Goal: Task Accomplishment & Management: Manage account settings

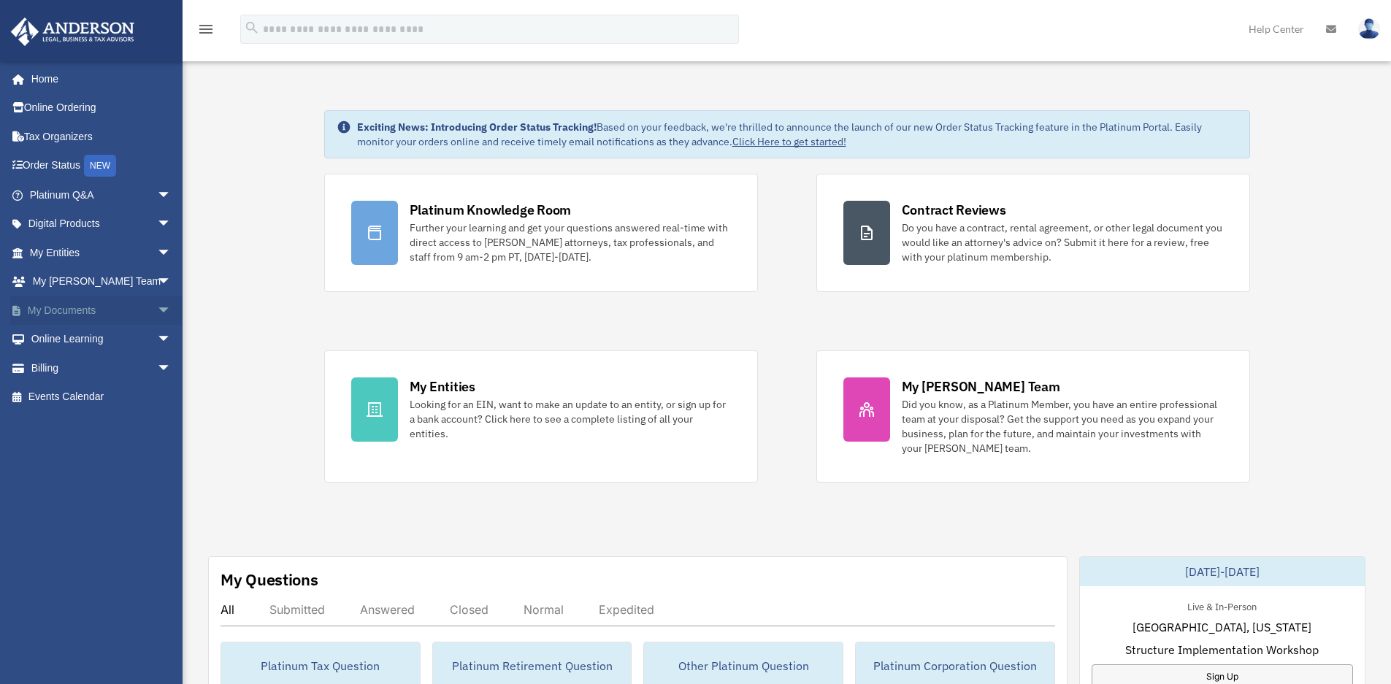
click at [69, 307] on link "My Documents arrow_drop_down" at bounding box center [101, 310] width 183 height 29
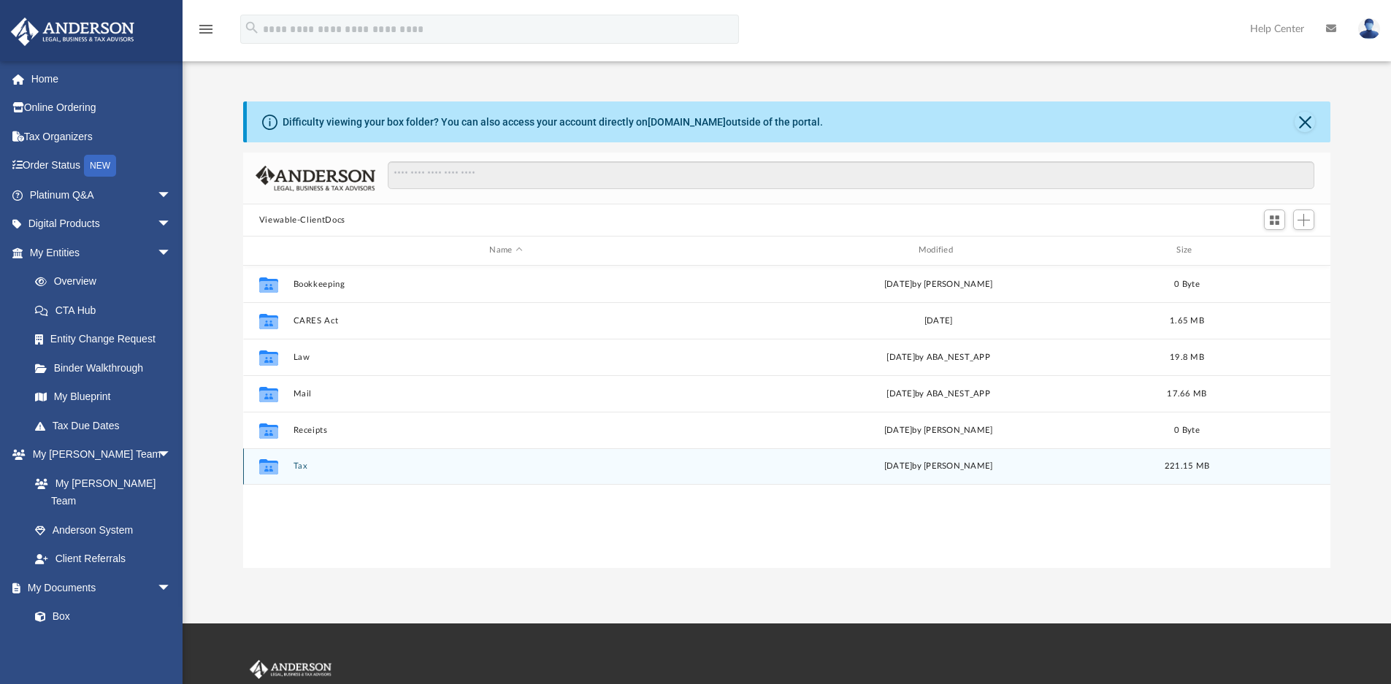
scroll to position [321, 1076]
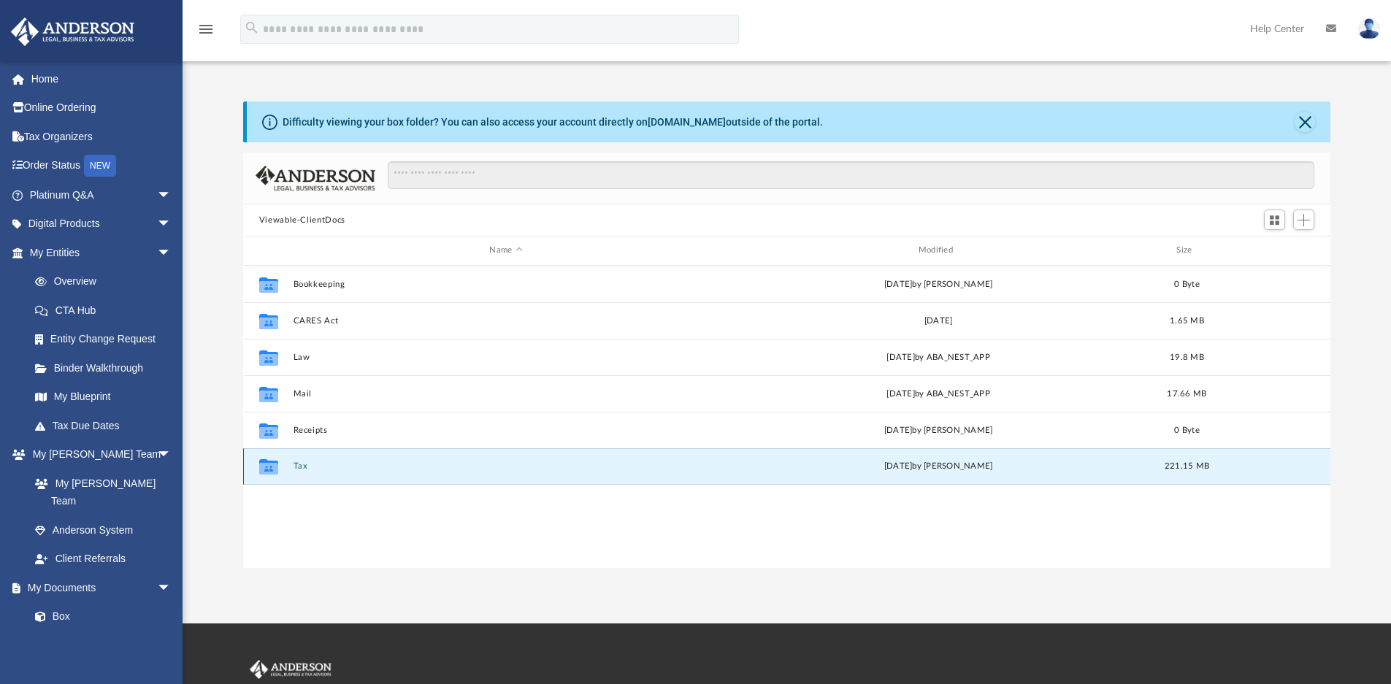
click at [395, 464] on button "Tax" at bounding box center [506, 465] width 426 height 9
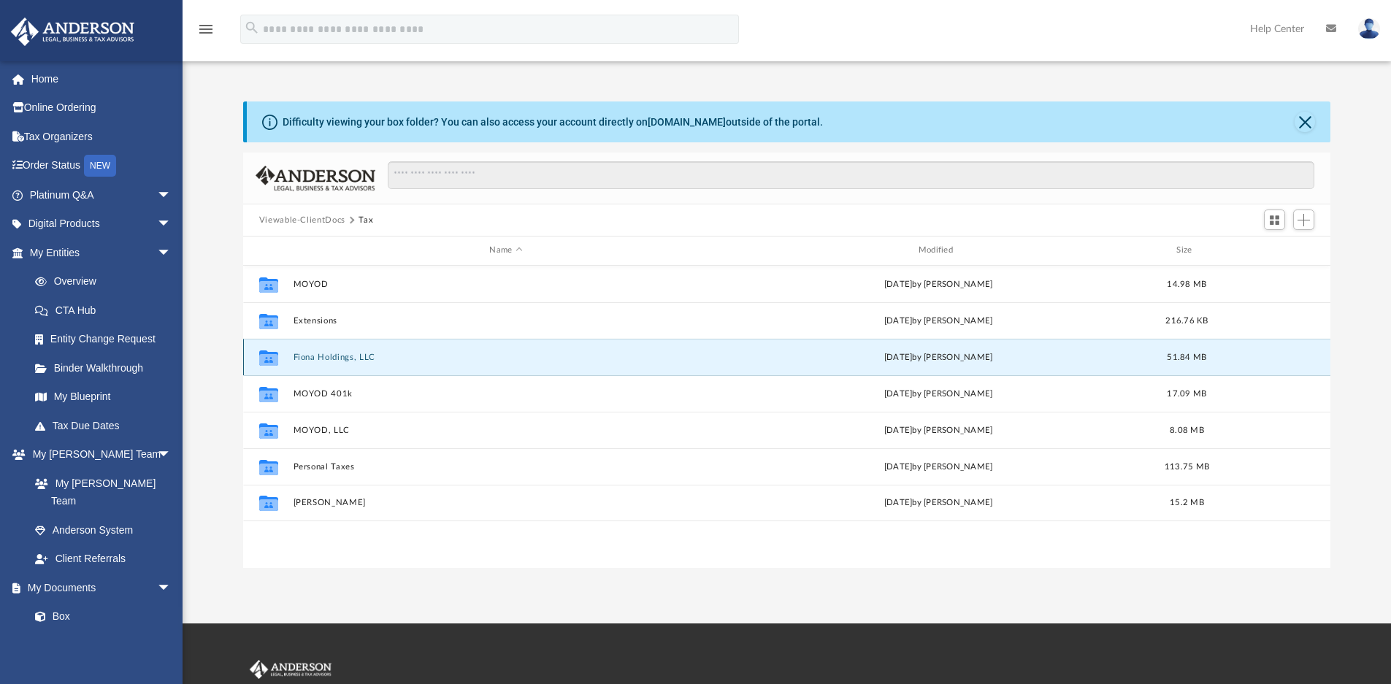
click at [465, 356] on button "Fiona Holdings, LLC" at bounding box center [506, 357] width 426 height 9
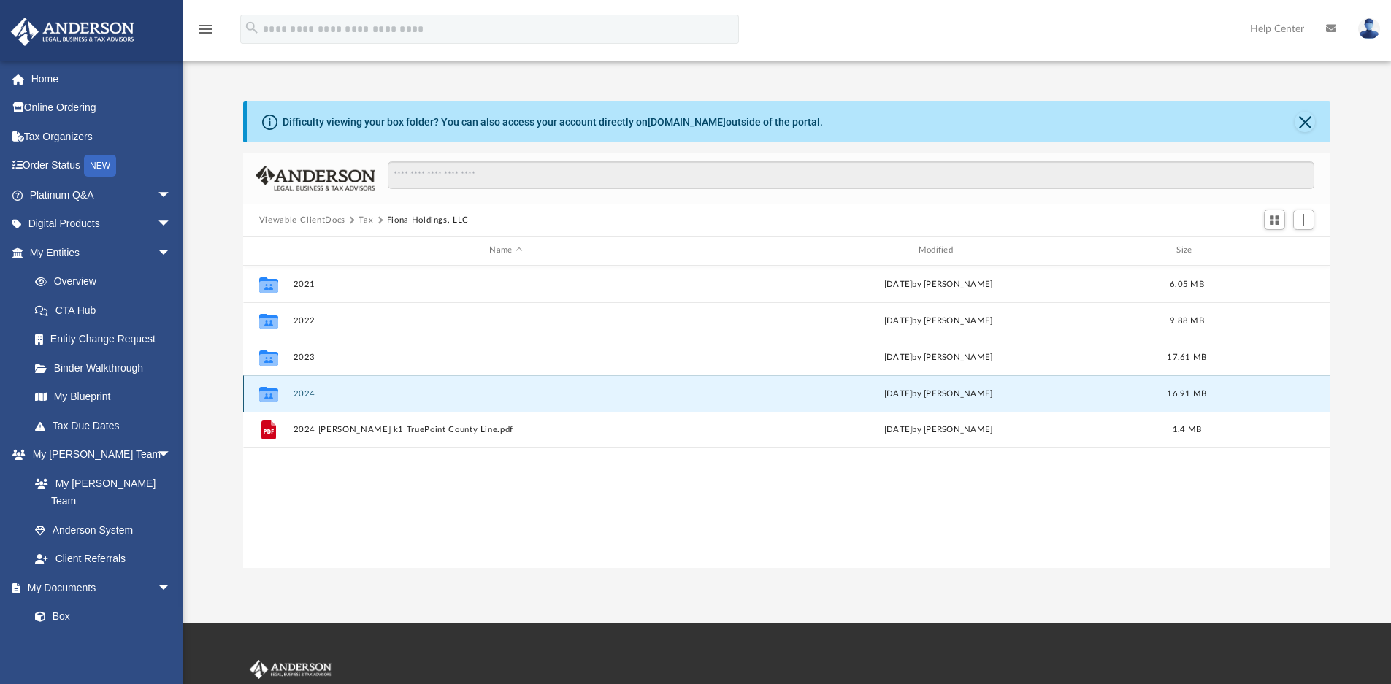
click at [407, 394] on button "2024" at bounding box center [506, 393] width 426 height 9
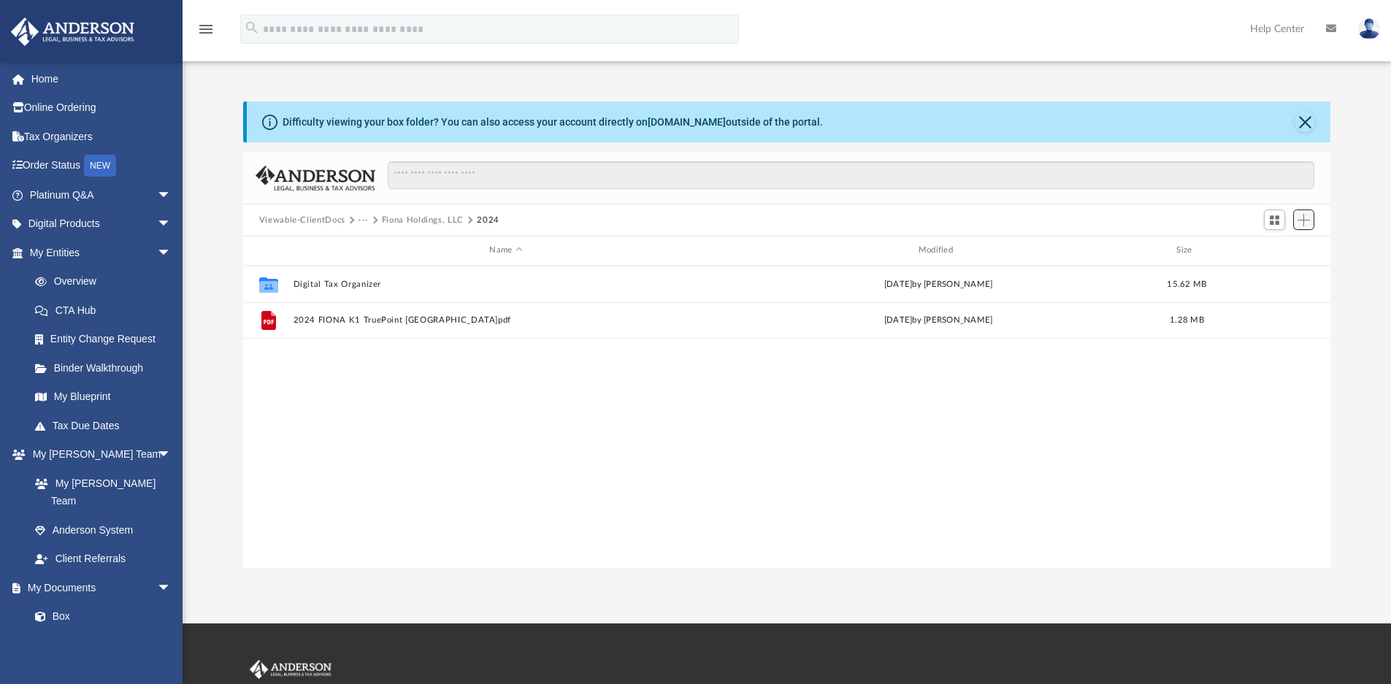
click at [1307, 223] on span "Add" at bounding box center [1304, 220] width 12 height 12
click at [1268, 252] on li "Upload" at bounding box center [1283, 249] width 47 height 15
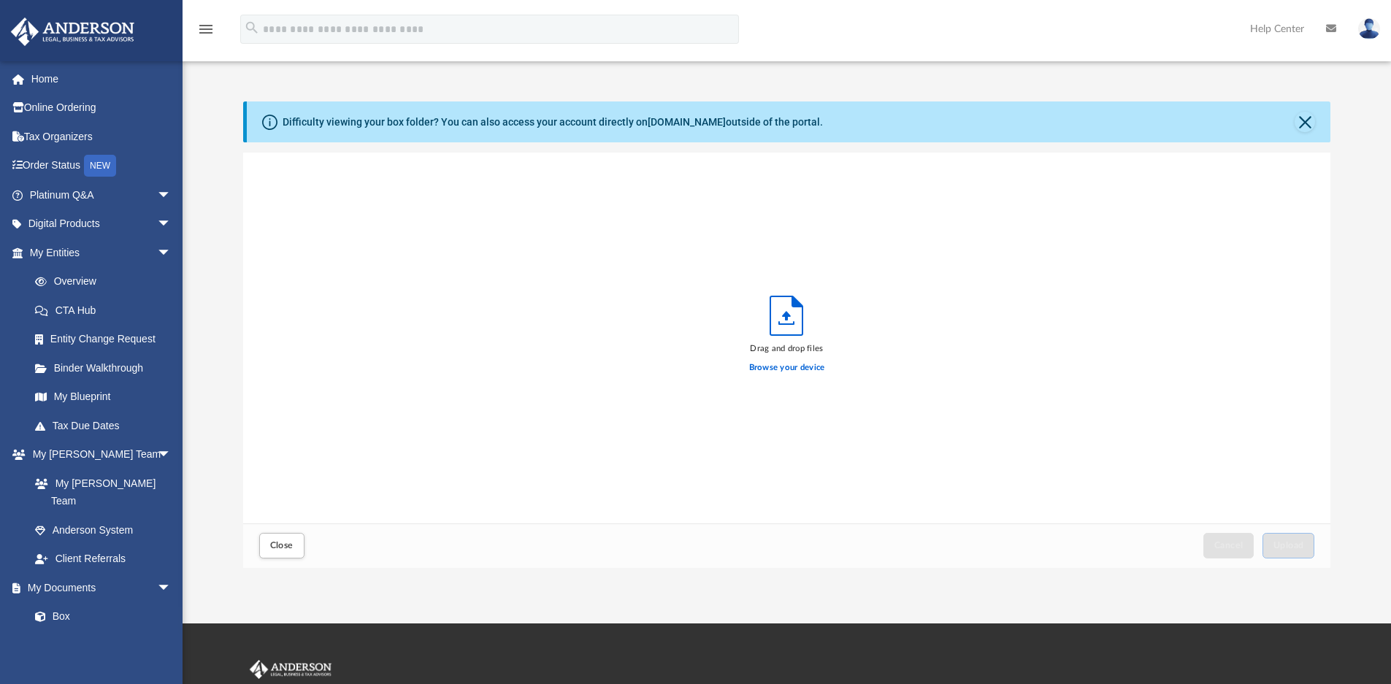
scroll to position [359, 1076]
click at [771, 366] on label "Browse your device" at bounding box center [787, 367] width 76 height 13
click at [0, 0] on input "Browse your device" at bounding box center [0, 0] width 0 height 0
click at [1232, 545] on span "Cancel" at bounding box center [1228, 545] width 29 height 9
click at [779, 364] on label "Browse your device" at bounding box center [787, 367] width 76 height 13
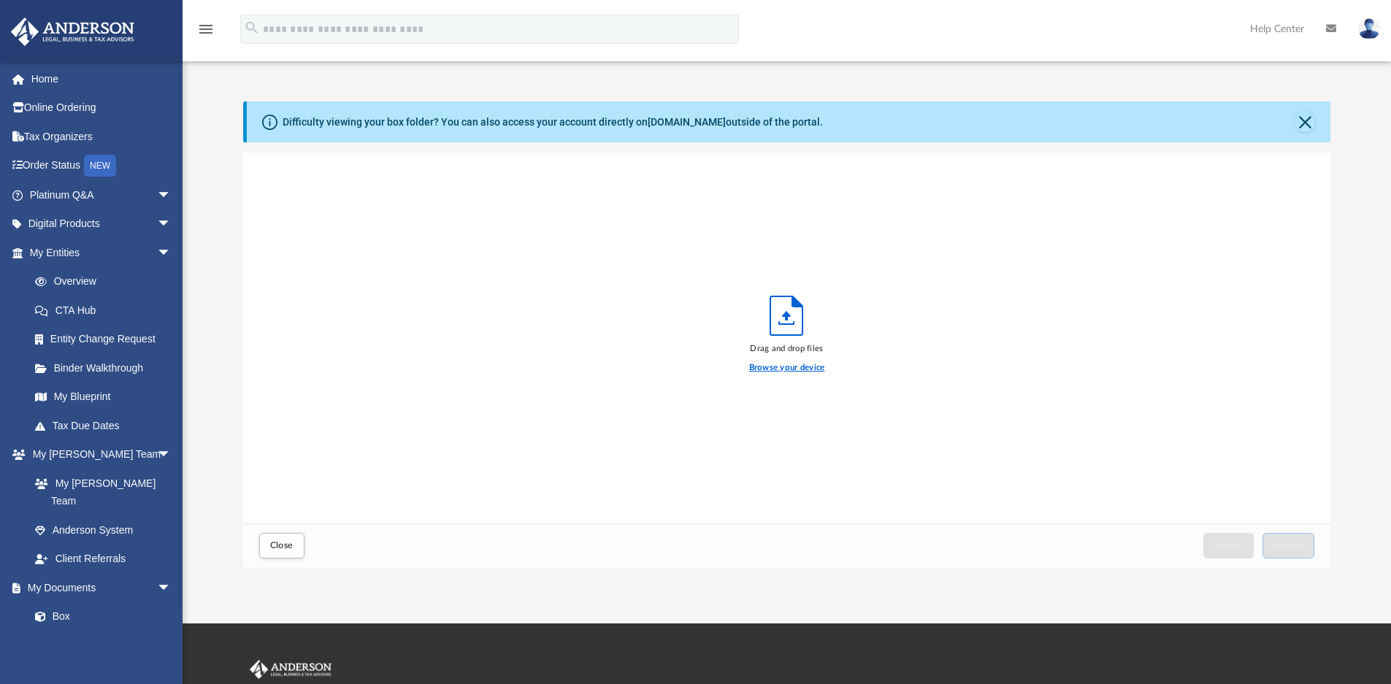
click at [0, 0] on input "Browse your device" at bounding box center [0, 0] width 0 height 0
click at [1293, 543] on span "Upload" at bounding box center [1288, 545] width 31 height 9
click at [66, 137] on link "Tax Organizers" at bounding box center [101, 136] width 183 height 29
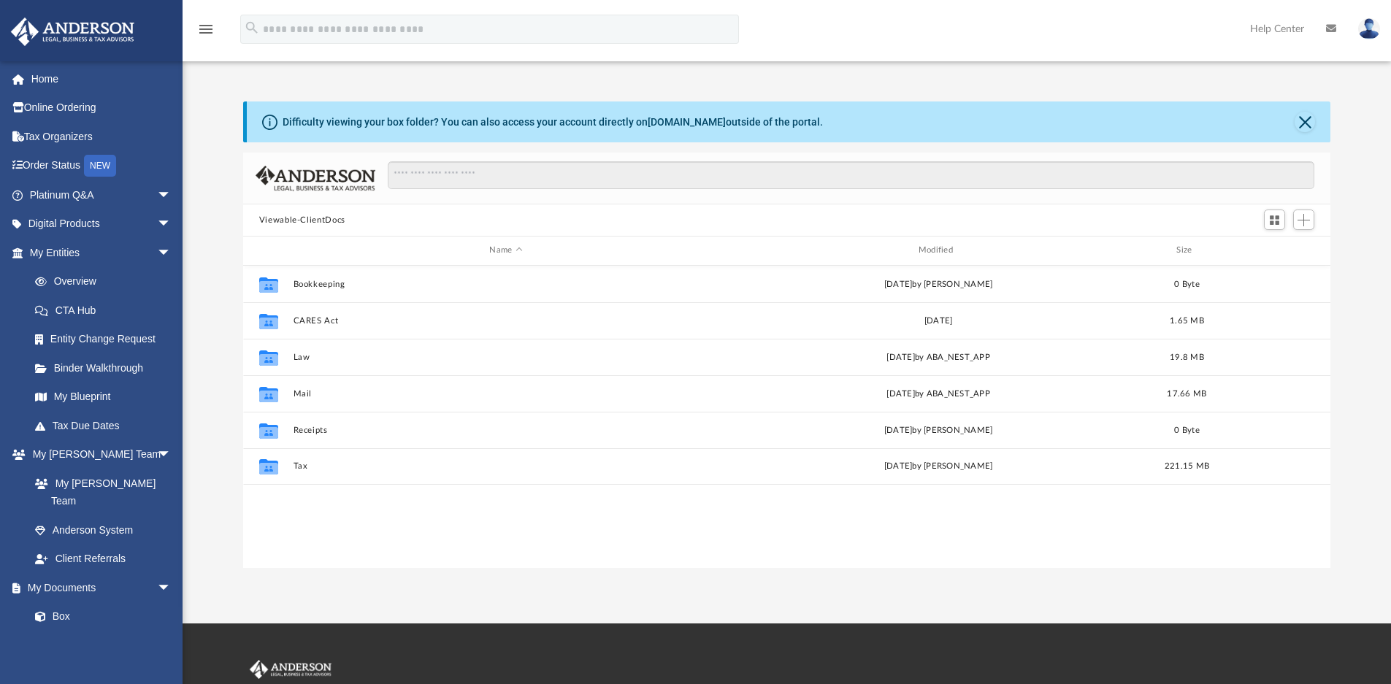
scroll to position [321, 1076]
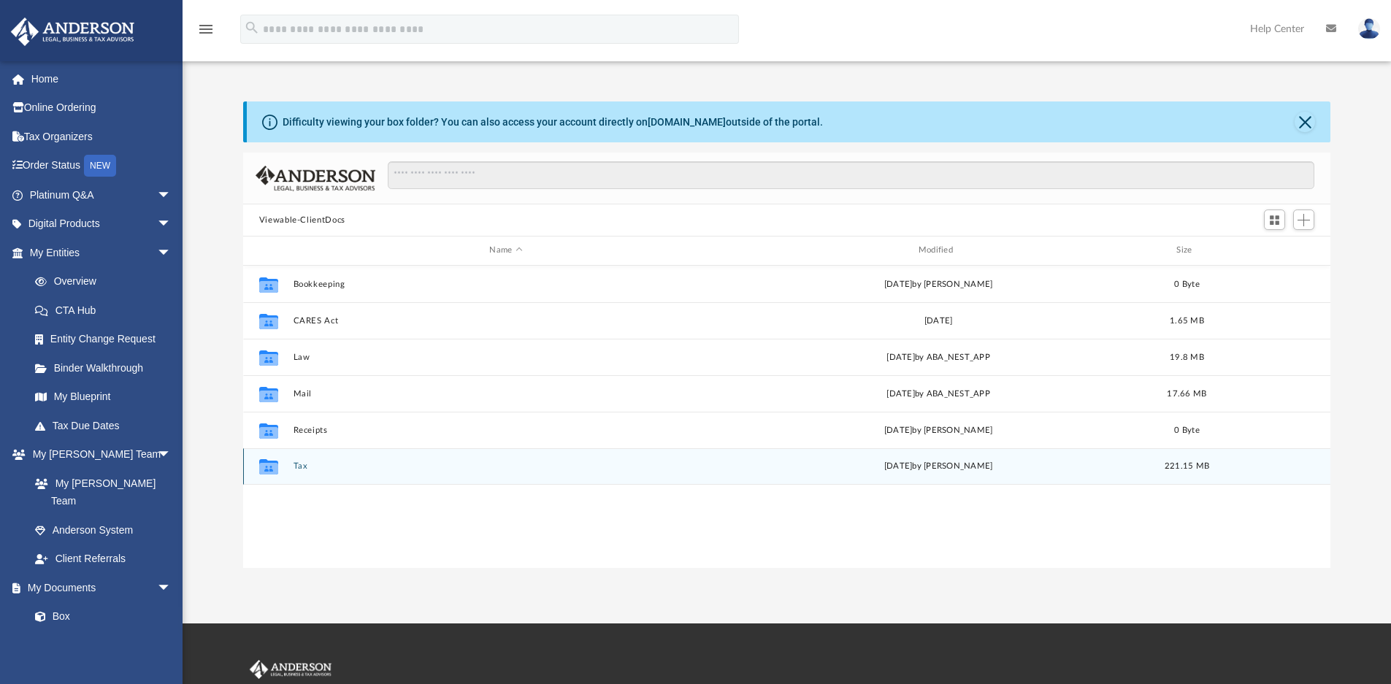
click at [358, 466] on button "Tax" at bounding box center [506, 465] width 426 height 9
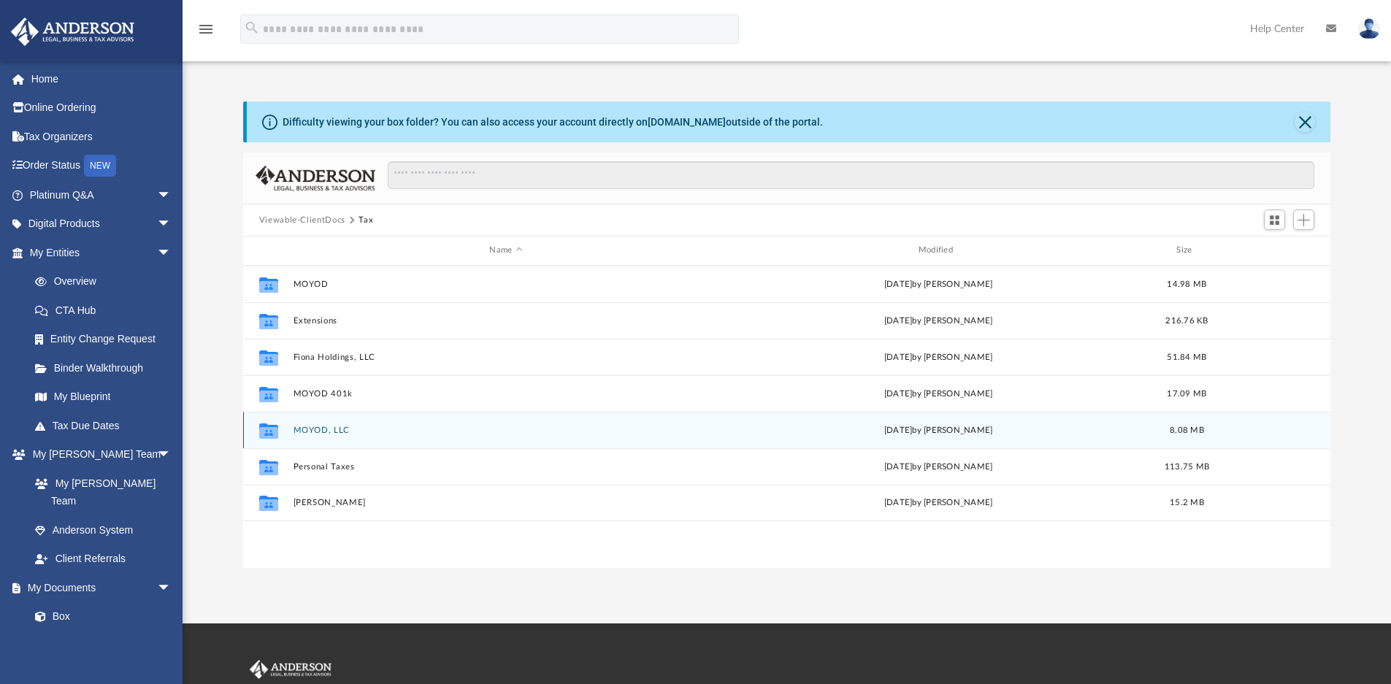
click at [395, 429] on button "MOYOD, LLC" at bounding box center [506, 430] width 426 height 9
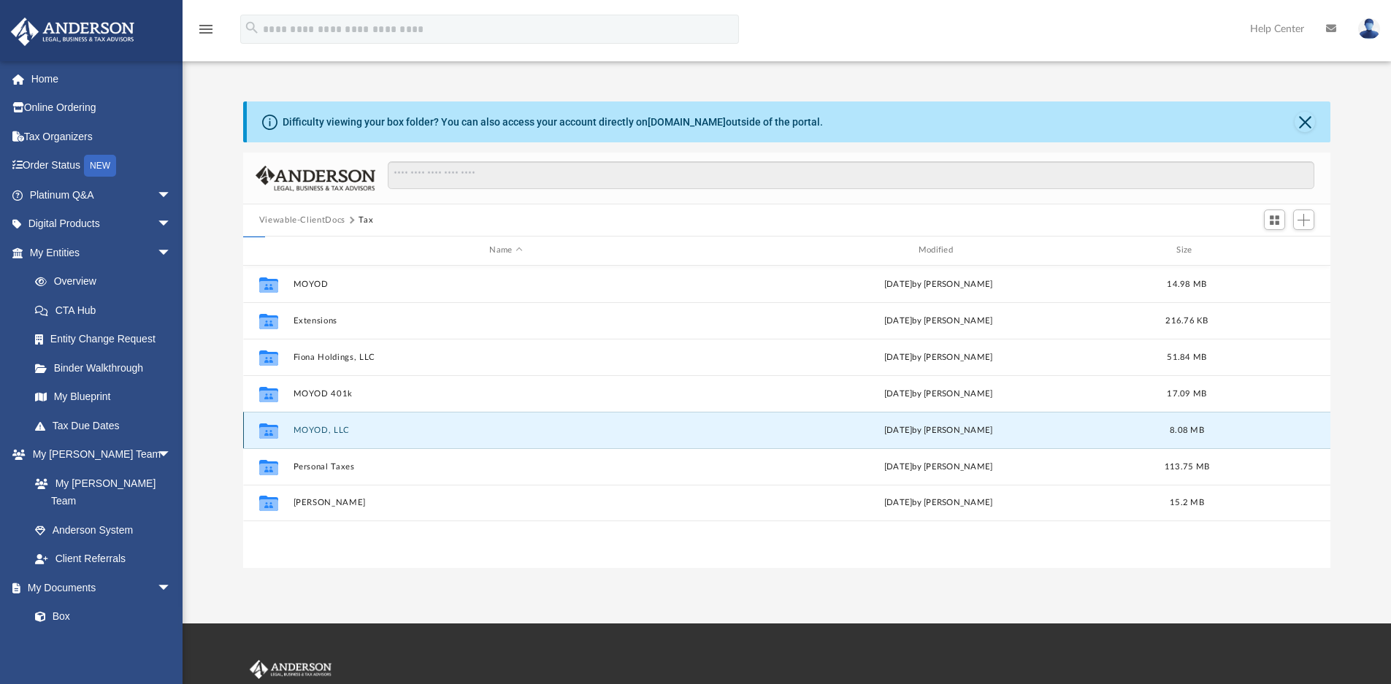
click at [395, 429] on button "MOYOD, LLC" at bounding box center [506, 430] width 426 height 9
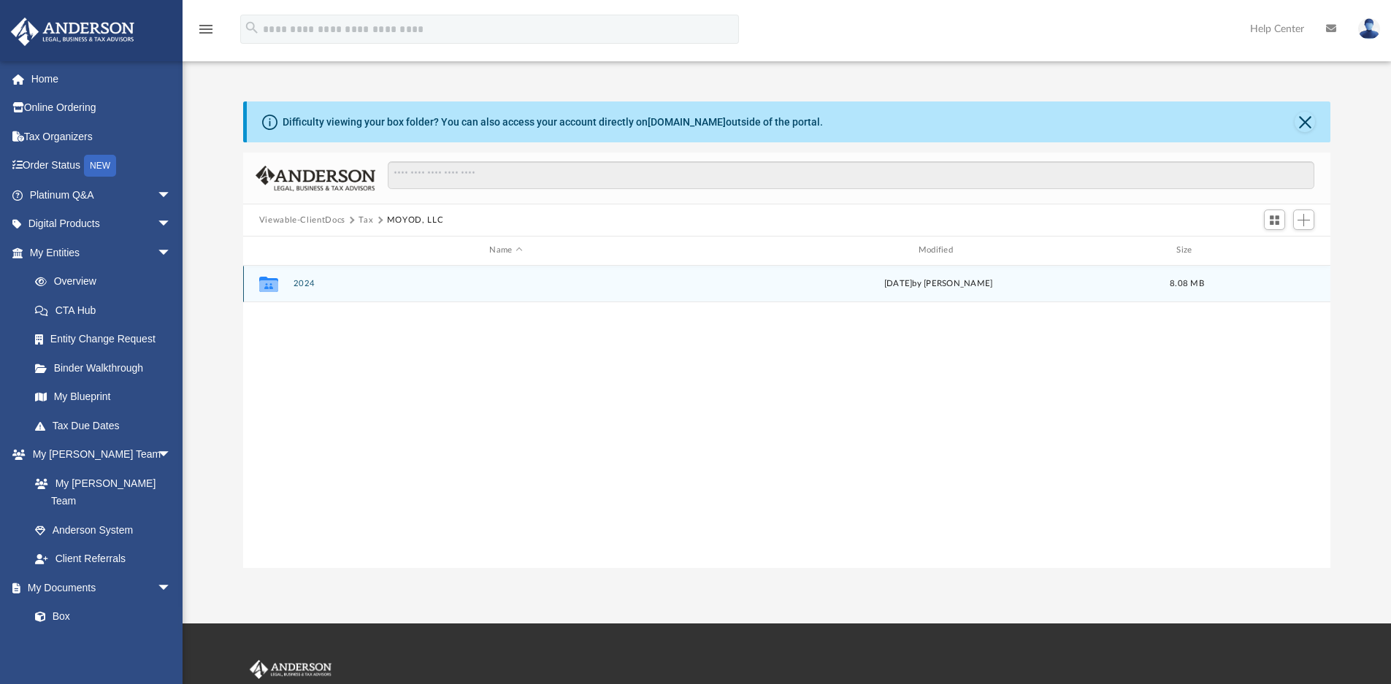
click at [386, 292] on div "Collaborated Folder 2024 [DATE] by [PERSON_NAME] 8.08 MB" at bounding box center [787, 284] width 1088 height 37
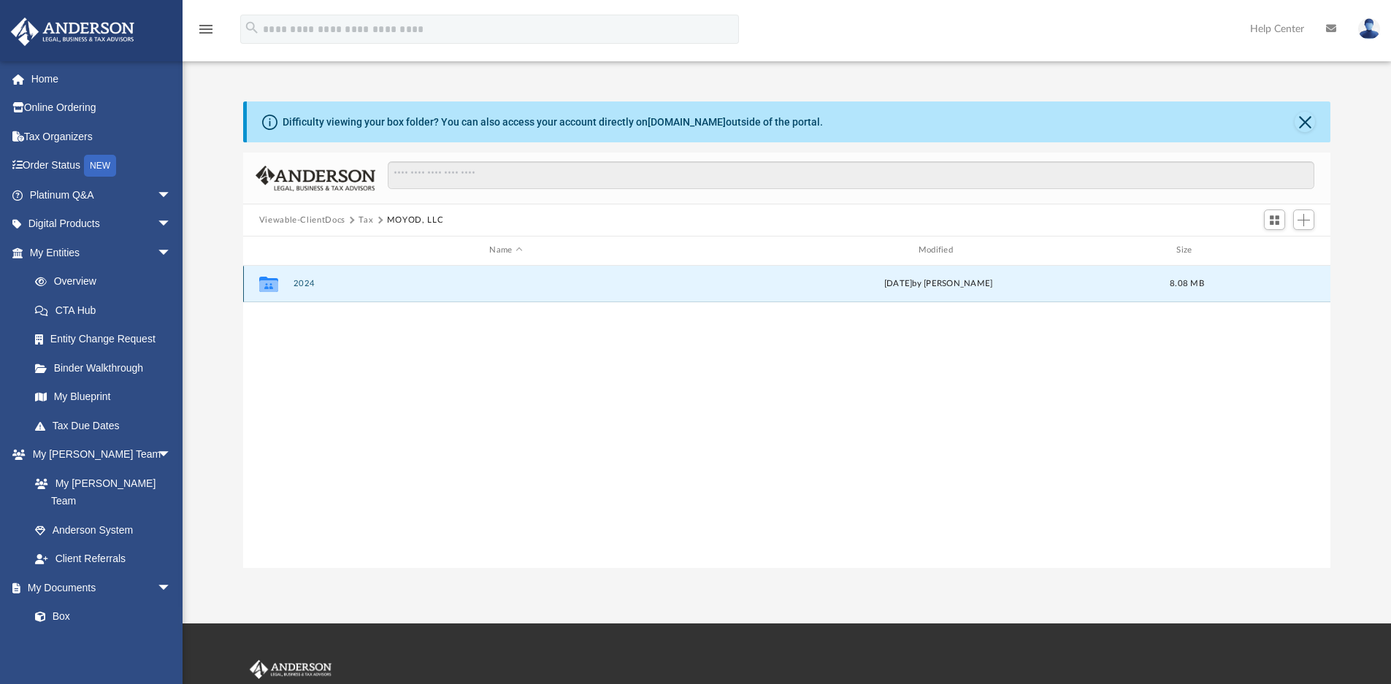
click at [386, 292] on div "Collaborated Folder 2024 [DATE] by [PERSON_NAME] 8.08 MB" at bounding box center [787, 284] width 1088 height 37
click at [367, 281] on button "2024" at bounding box center [506, 283] width 426 height 9
click at [367, 280] on button "2024" at bounding box center [506, 283] width 426 height 9
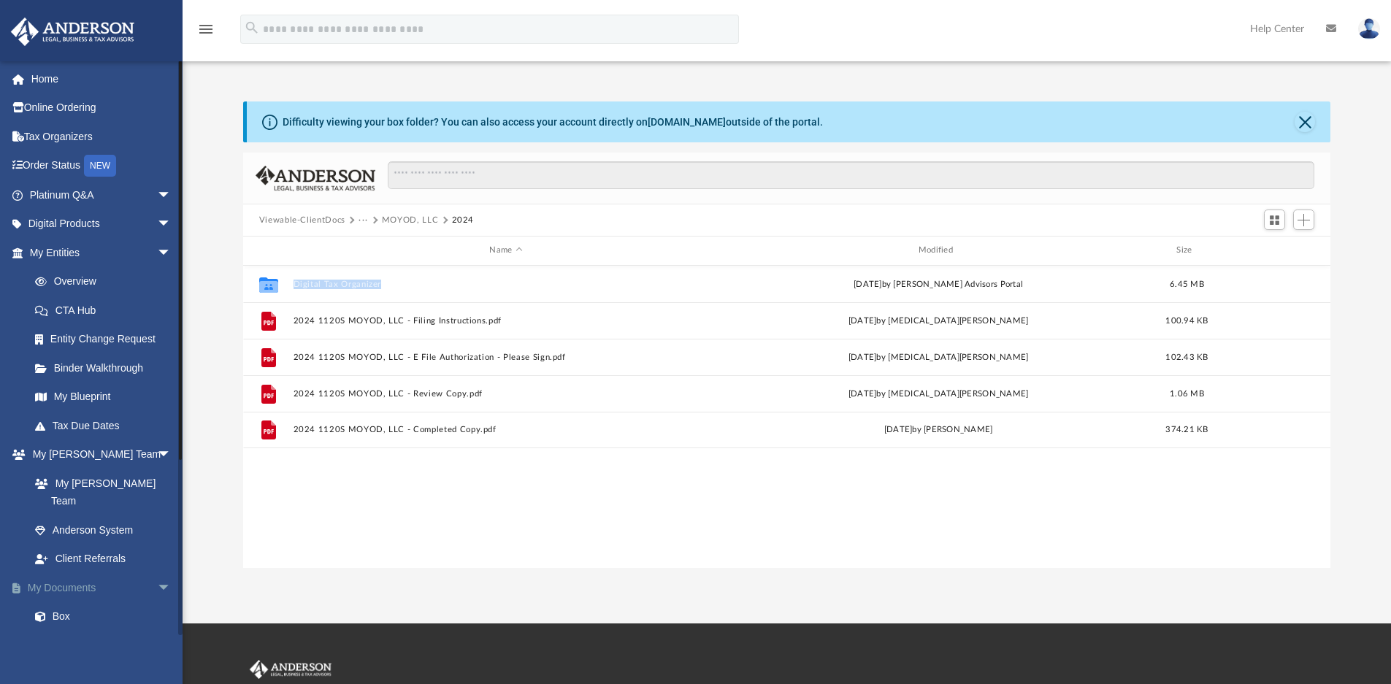
click at [71, 573] on link "My Documents arrow_drop_down" at bounding box center [101, 587] width 183 height 29
click at [308, 218] on button "Viewable-ClientDocs" at bounding box center [302, 220] width 86 height 13
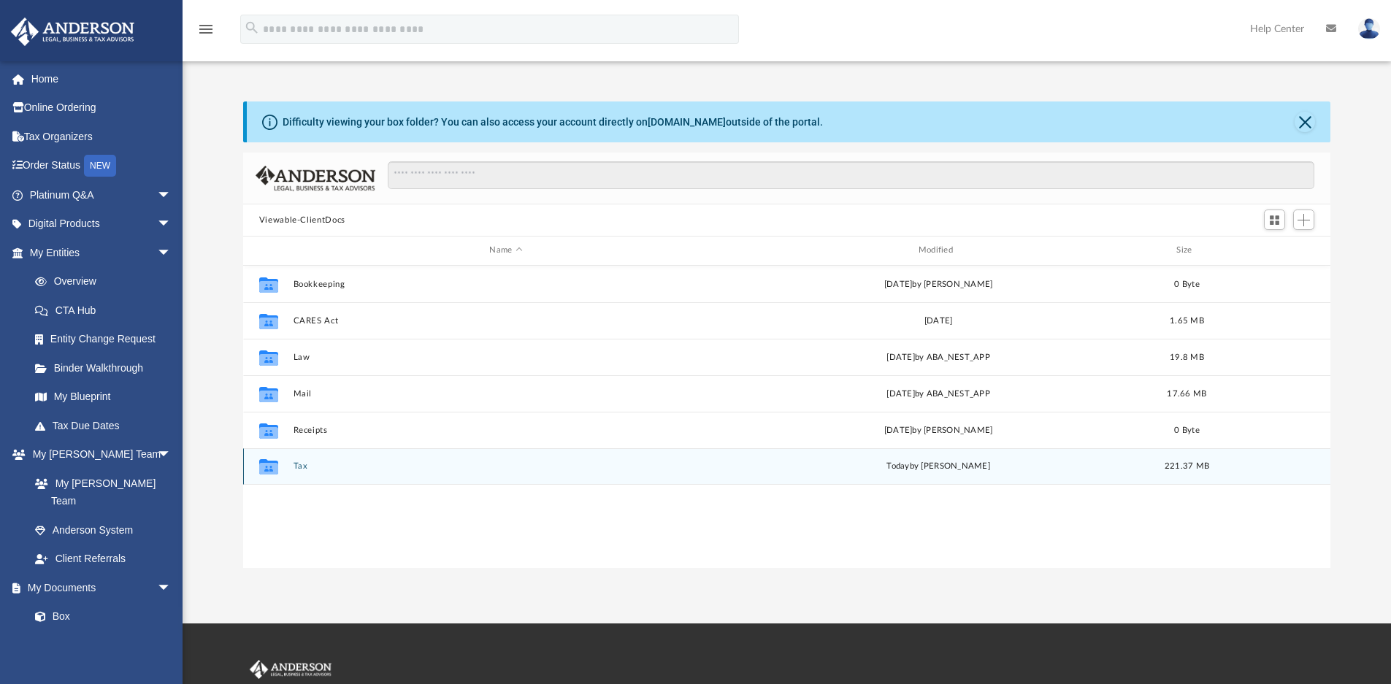
click at [308, 456] on div "Collaborated Folder Tax [DATE] by [PERSON_NAME] 221.37 MB" at bounding box center [787, 466] width 1088 height 37
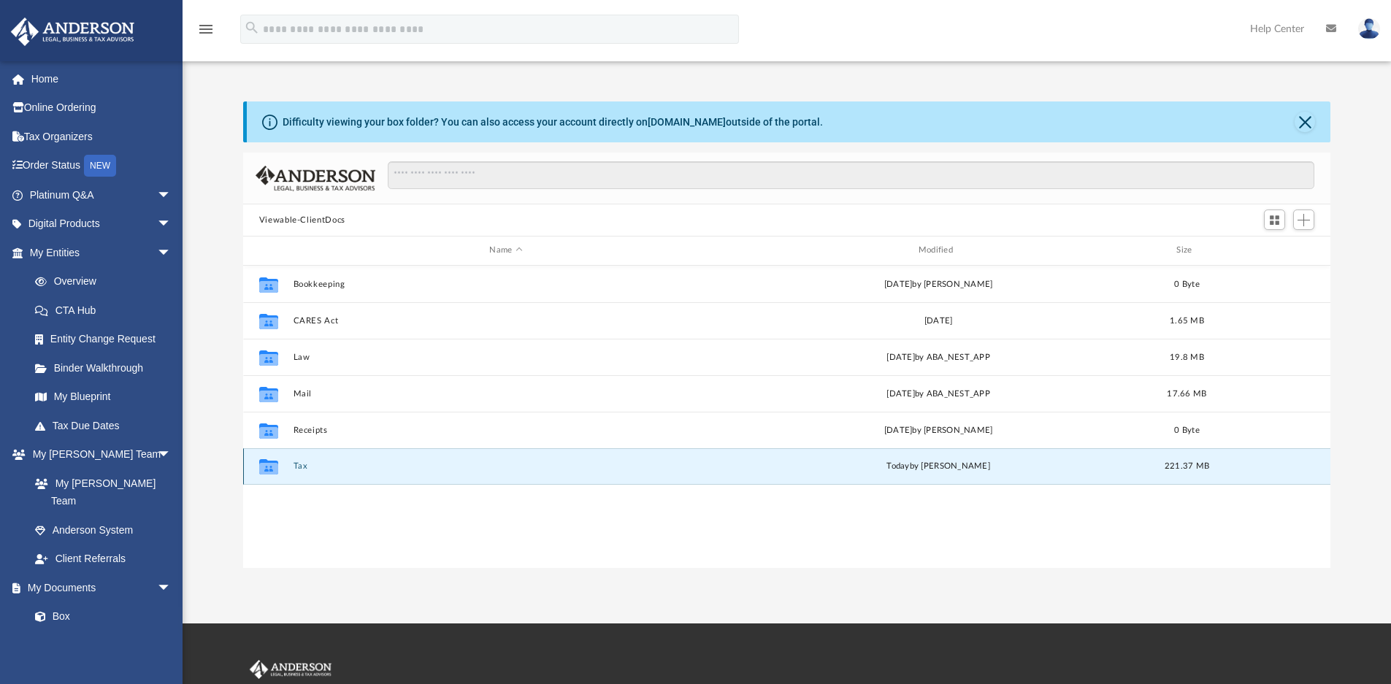
click at [358, 464] on button "Tax" at bounding box center [506, 465] width 426 height 9
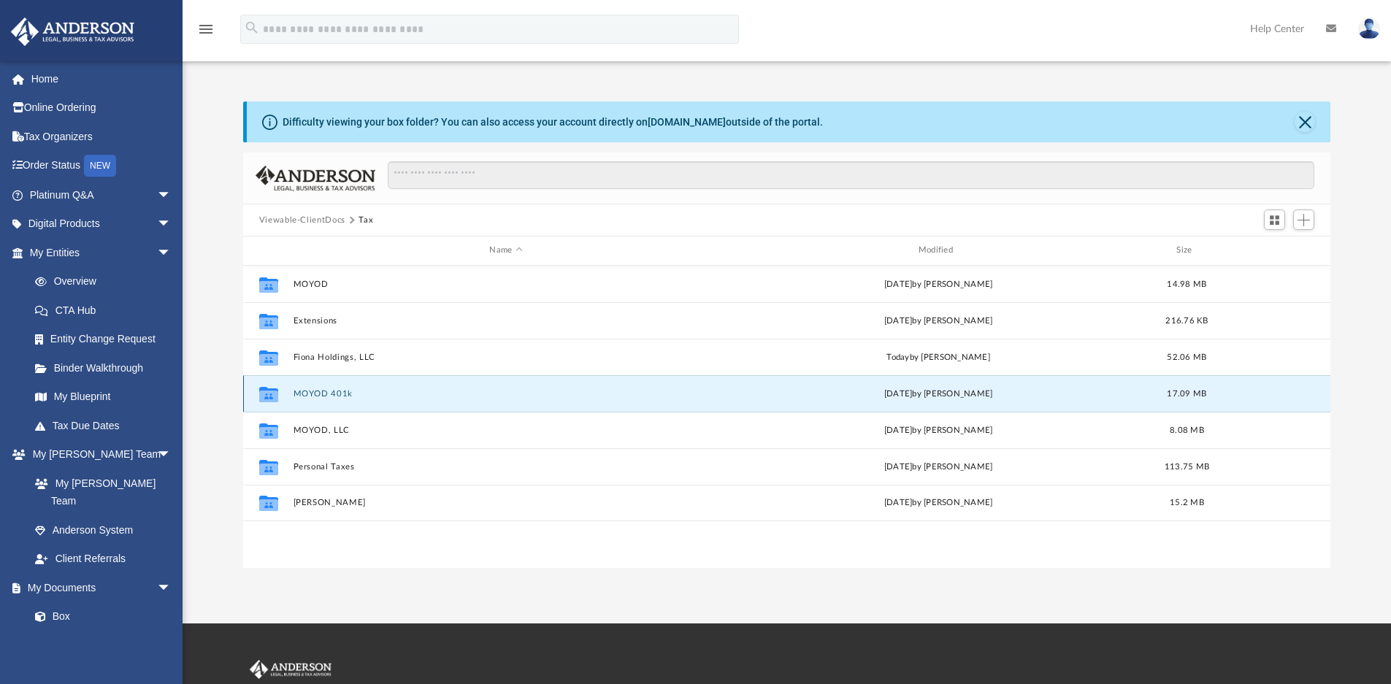
click at [373, 393] on button "MOYOD 401k" at bounding box center [506, 393] width 426 height 9
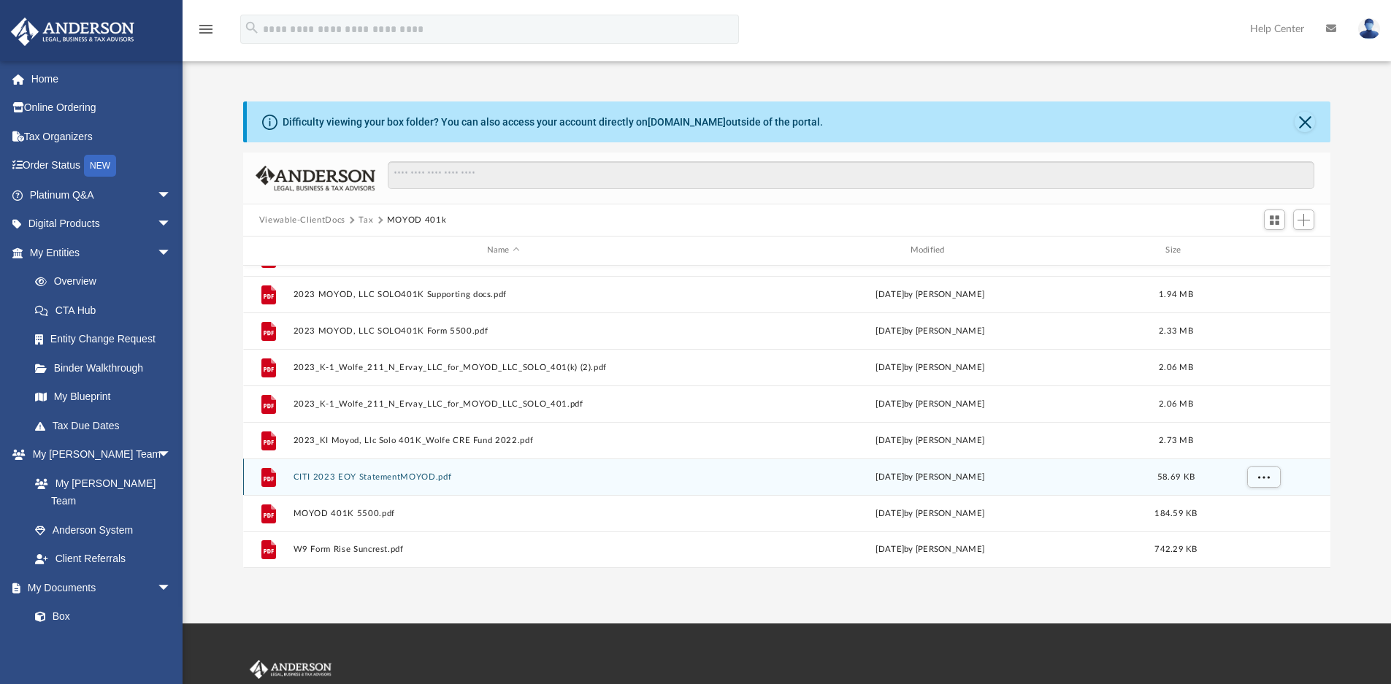
scroll to position [0, 0]
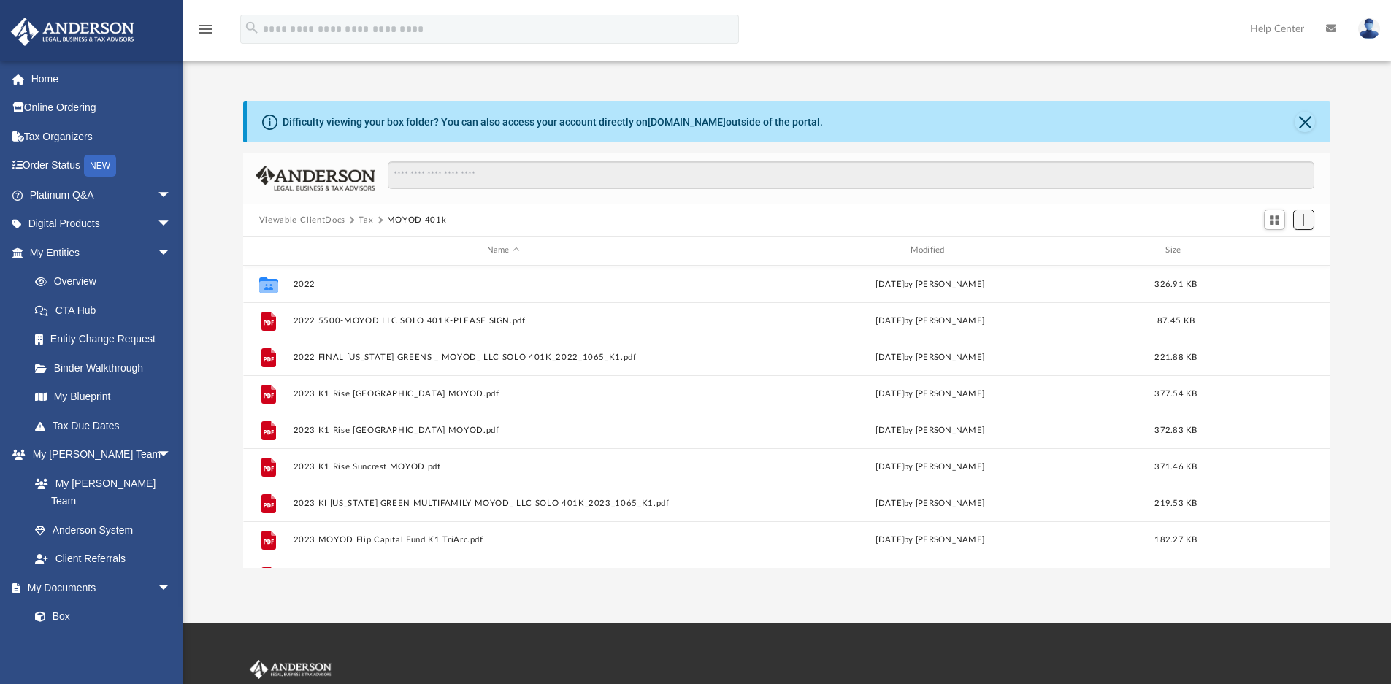
click at [1304, 218] on span "Add" at bounding box center [1304, 220] width 12 height 12
click at [1278, 250] on li "Upload" at bounding box center [1283, 249] width 47 height 15
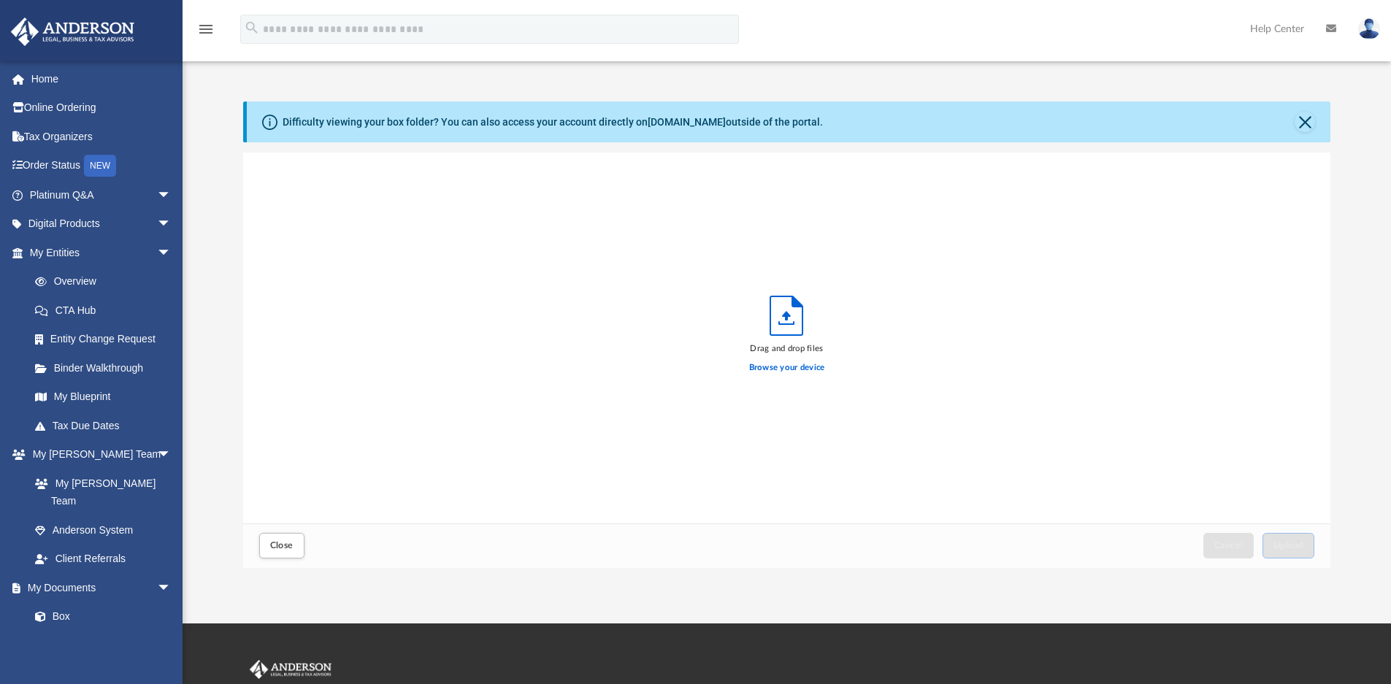
scroll to position [359, 1076]
click at [783, 367] on label "Browse your device" at bounding box center [787, 367] width 76 height 13
click at [0, 0] on input "Browse your device" at bounding box center [0, 0] width 0 height 0
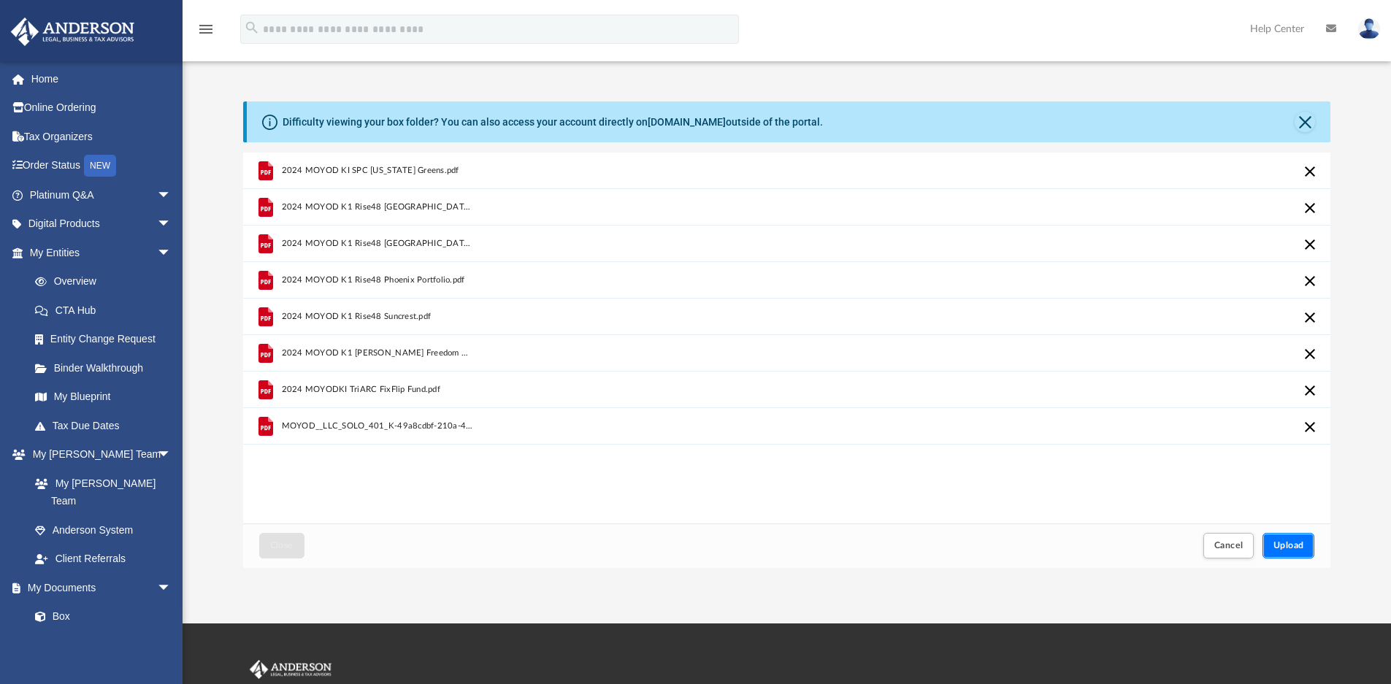
click at [1281, 543] on span "Upload" at bounding box center [1288, 545] width 31 height 9
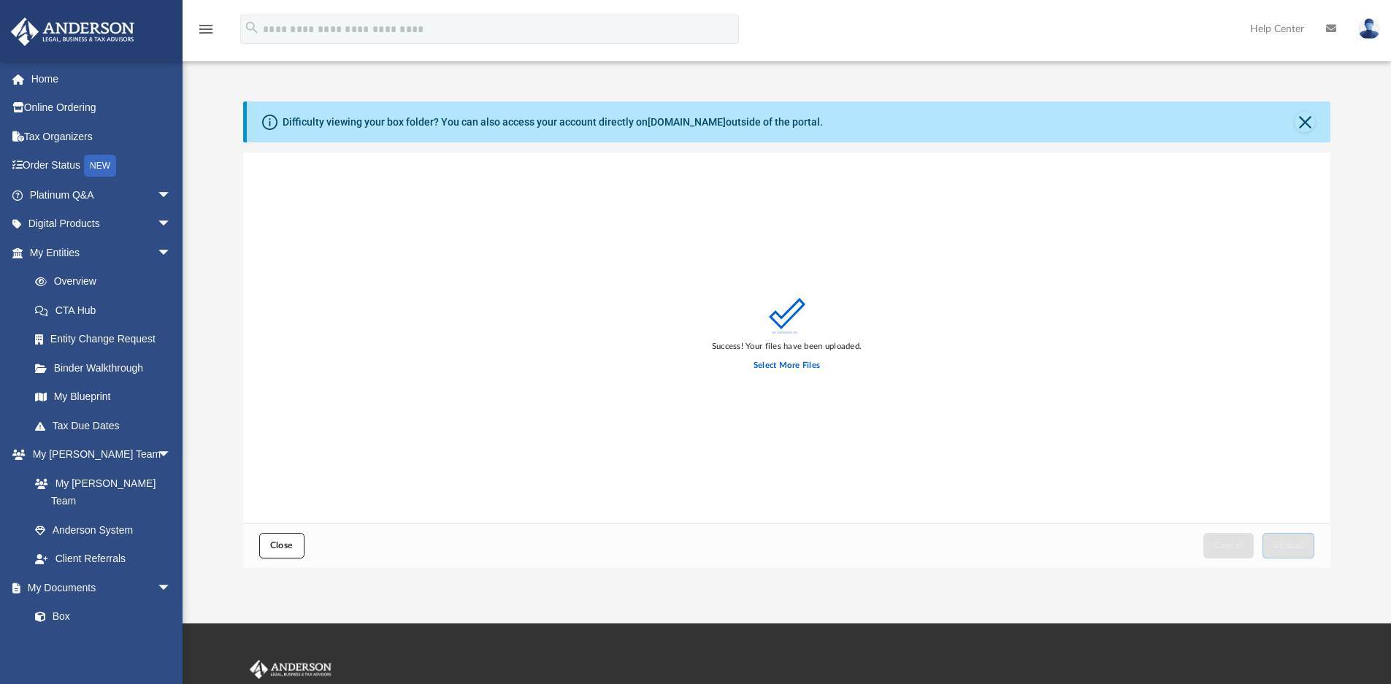
drag, startPoint x: 272, startPoint y: 543, endPoint x: 302, endPoint y: 561, distance: 35.1
click at [272, 543] on span "Close" at bounding box center [281, 545] width 23 height 9
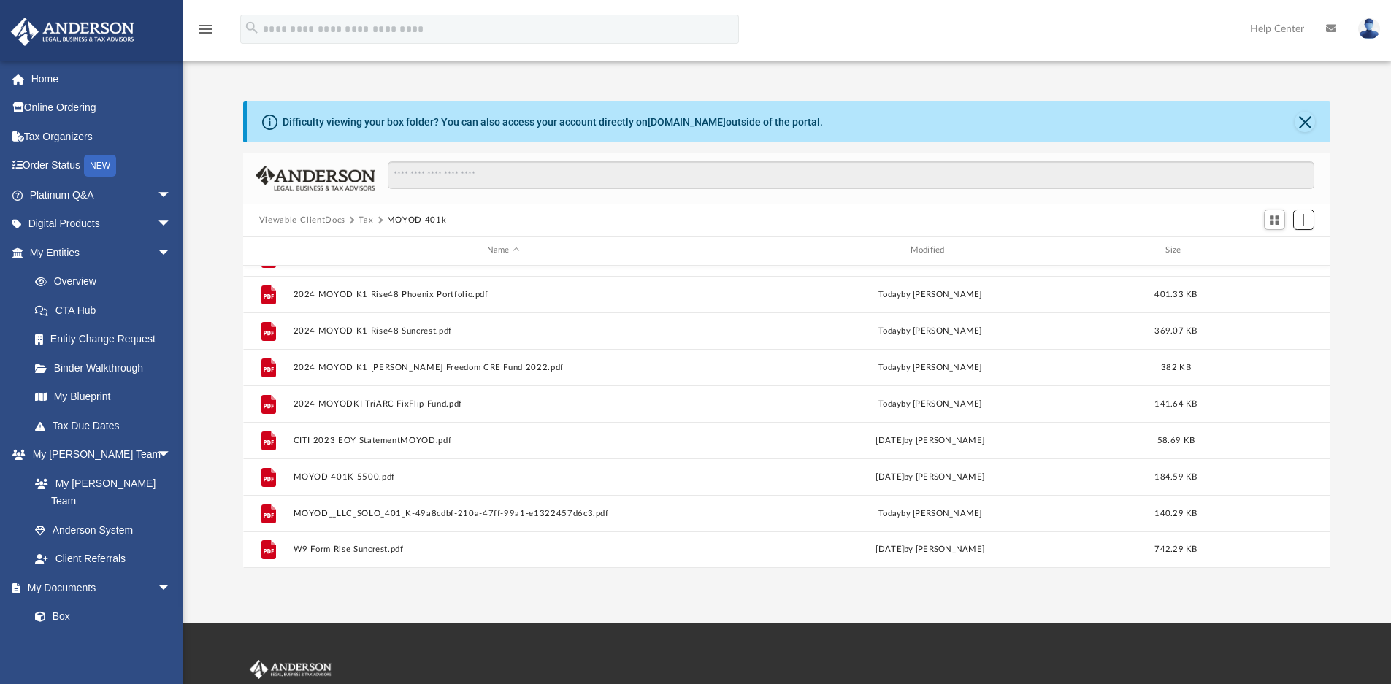
scroll to position [0, 0]
